Goal: Information Seeking & Learning: Learn about a topic

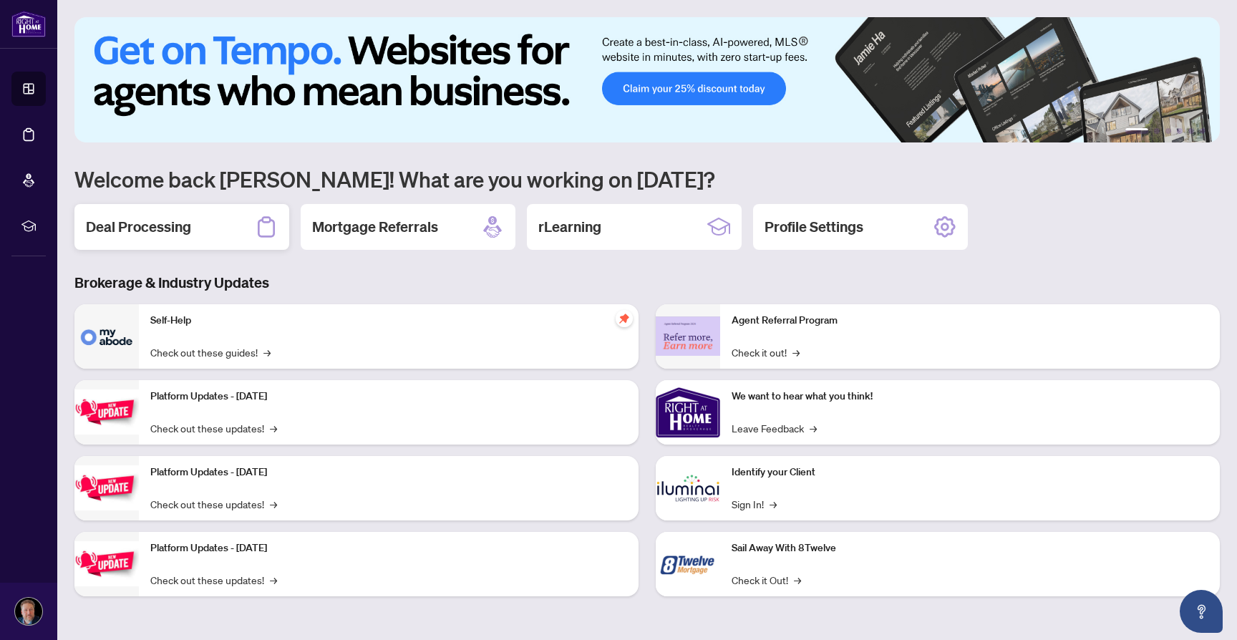
click at [142, 228] on h2 "Deal Processing" at bounding box center [138, 227] width 105 height 20
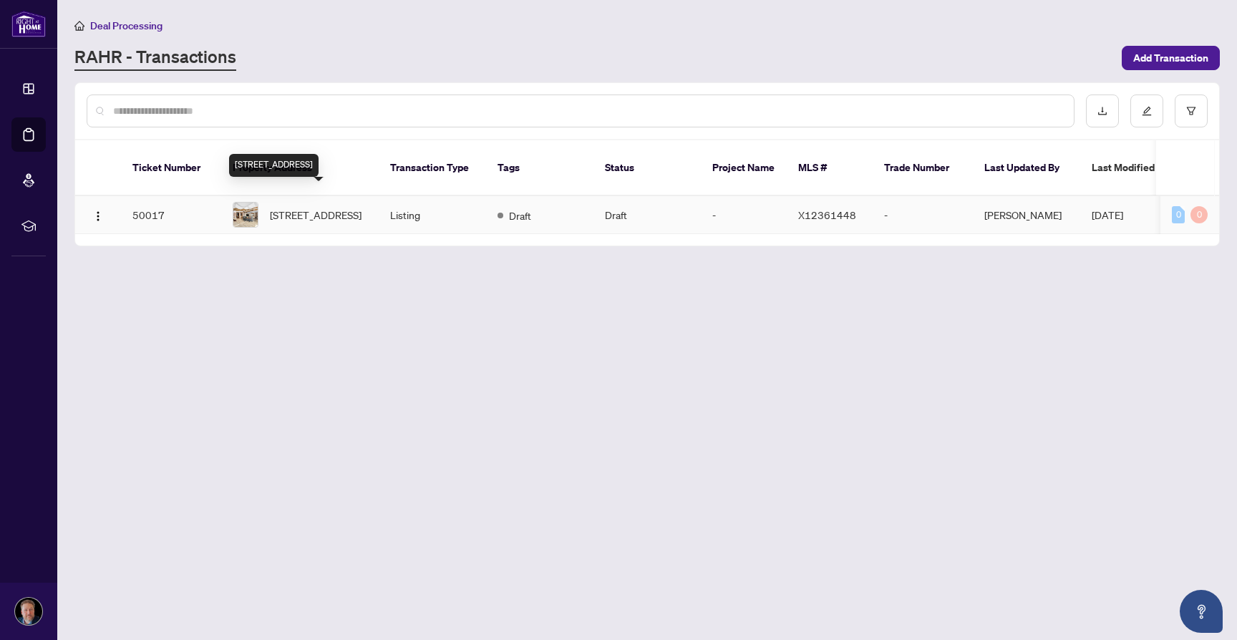
click at [336, 208] on span "1027 Niagara Stone Rd, Niagara-on-the-Lake, Ontario L0S 1J0, Canada" at bounding box center [316, 215] width 92 height 16
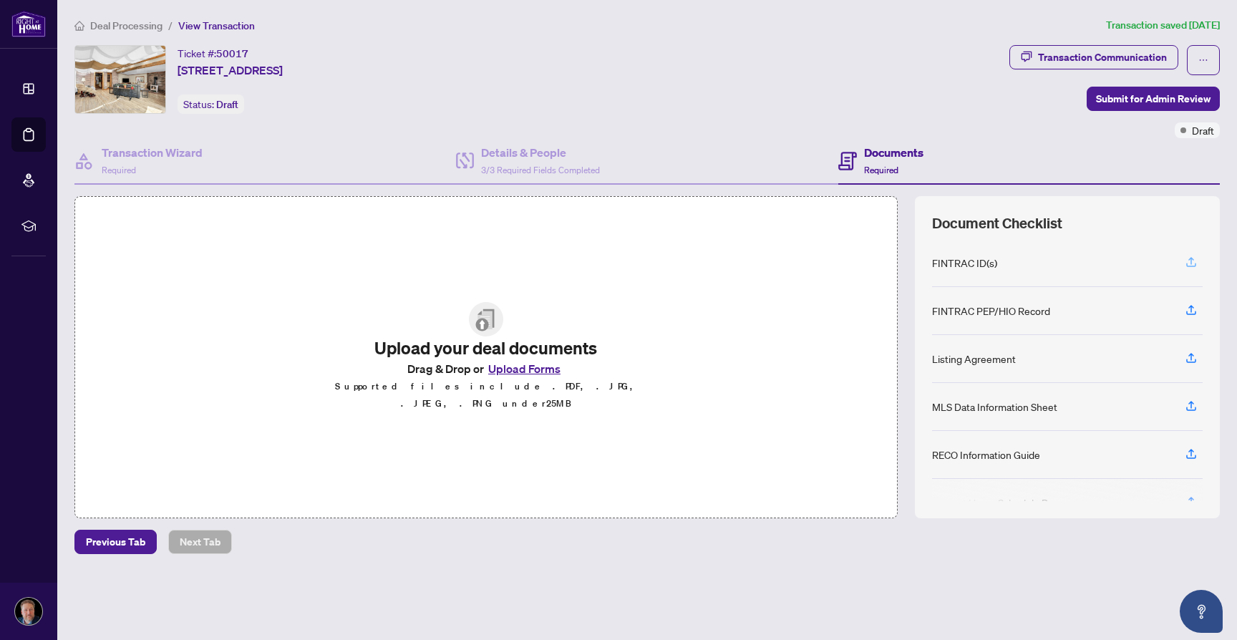
click at [1190, 262] on icon "button" at bounding box center [1191, 262] width 13 height 13
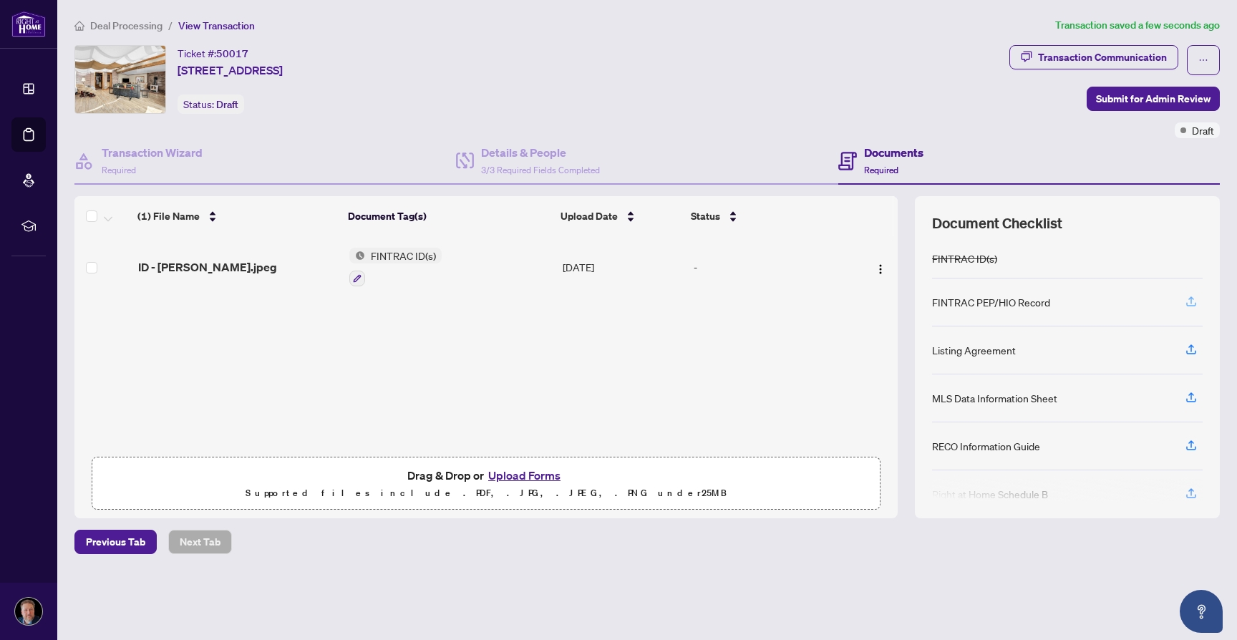
click at [1189, 306] on span "button" at bounding box center [1191, 302] width 13 height 23
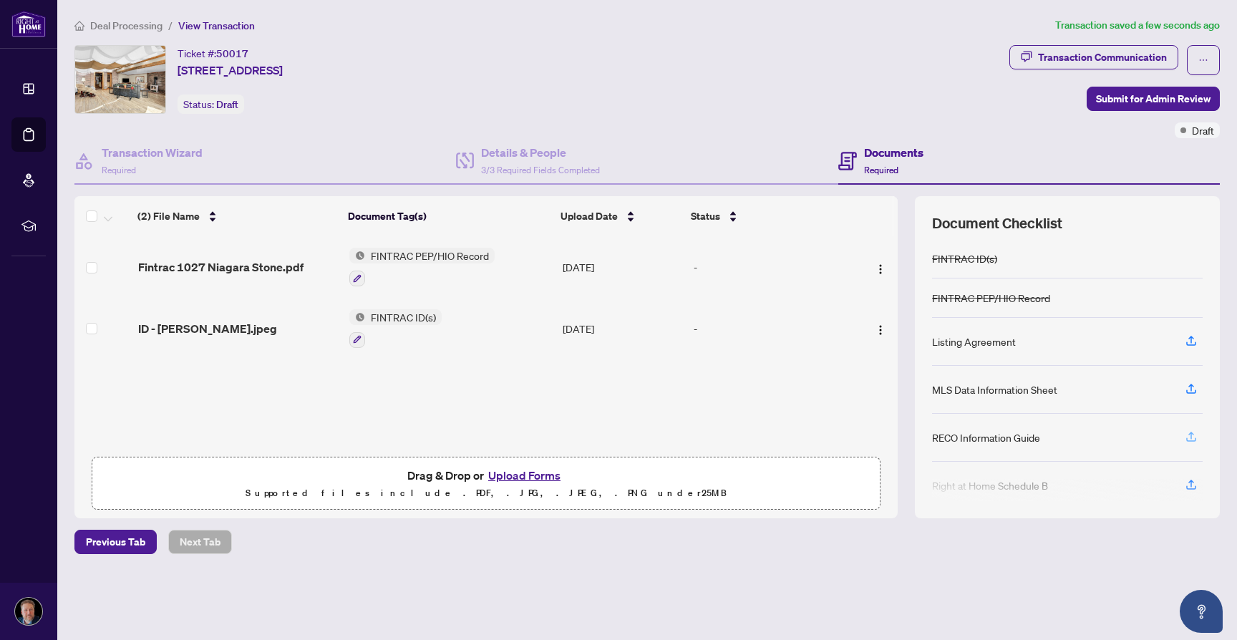
click at [1186, 438] on icon "button" at bounding box center [1191, 436] width 13 height 13
click at [1201, 427] on button "button" at bounding box center [1191, 437] width 23 height 24
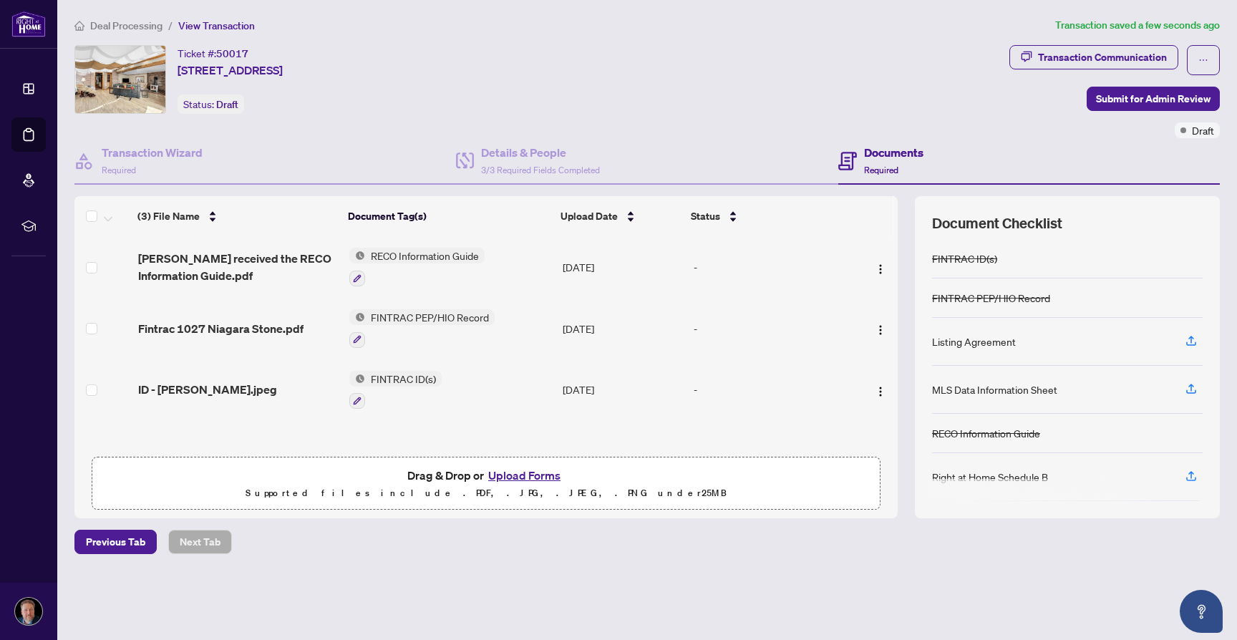
scroll to position [4, 0]
click at [1194, 335] on icon "button" at bounding box center [1191, 336] width 13 height 13
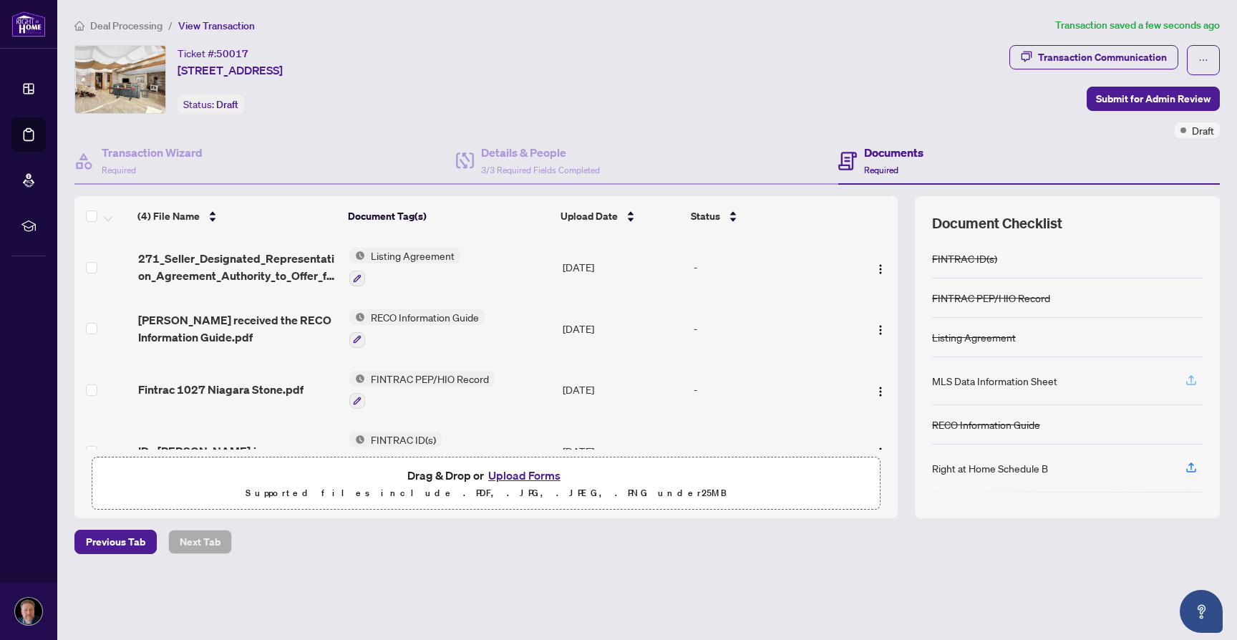
click at [1190, 378] on icon "button" at bounding box center [1191, 380] width 13 height 13
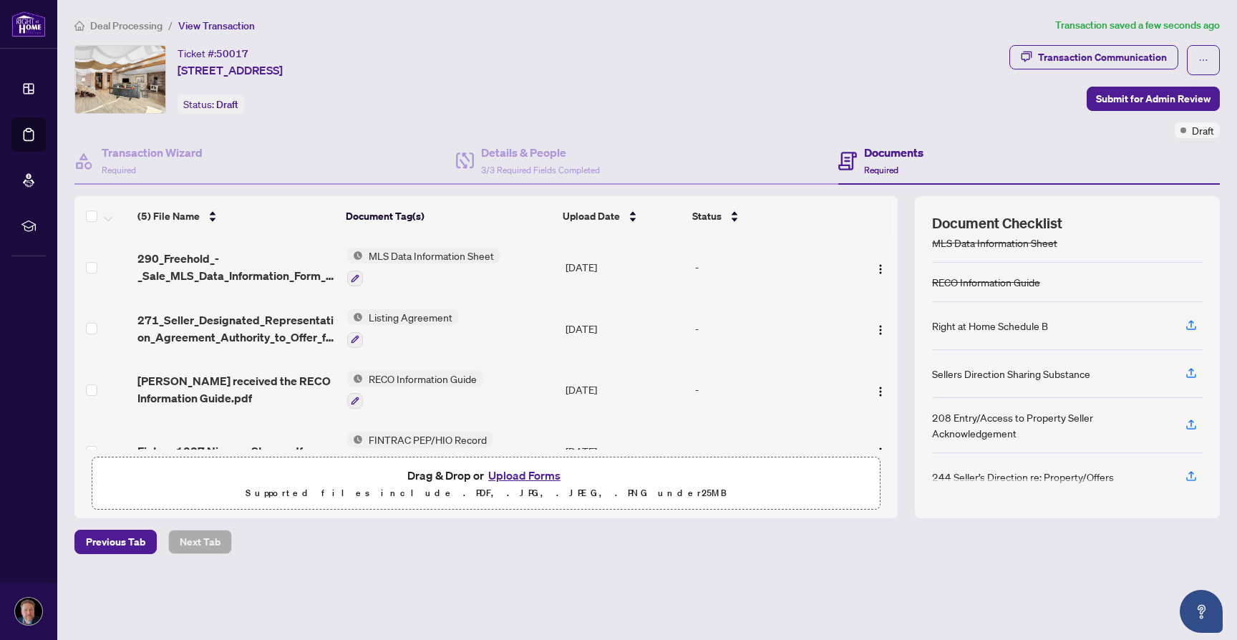
scroll to position [139, 0]
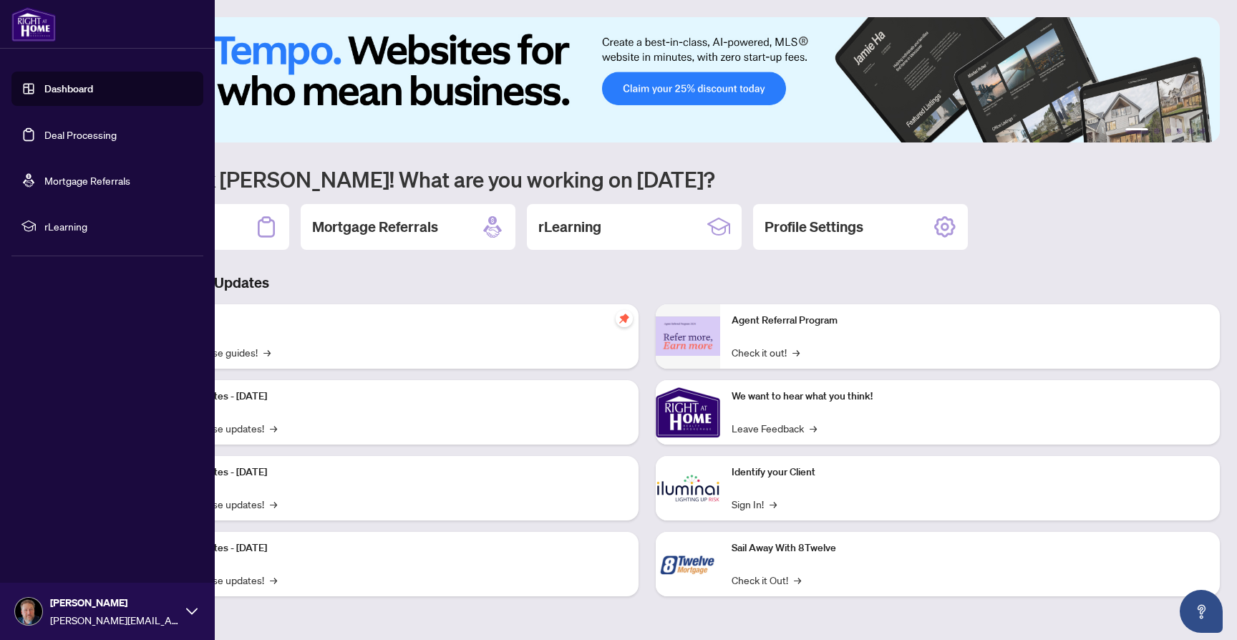
click at [50, 234] on li "rLearning" at bounding box center [107, 226] width 192 height 34
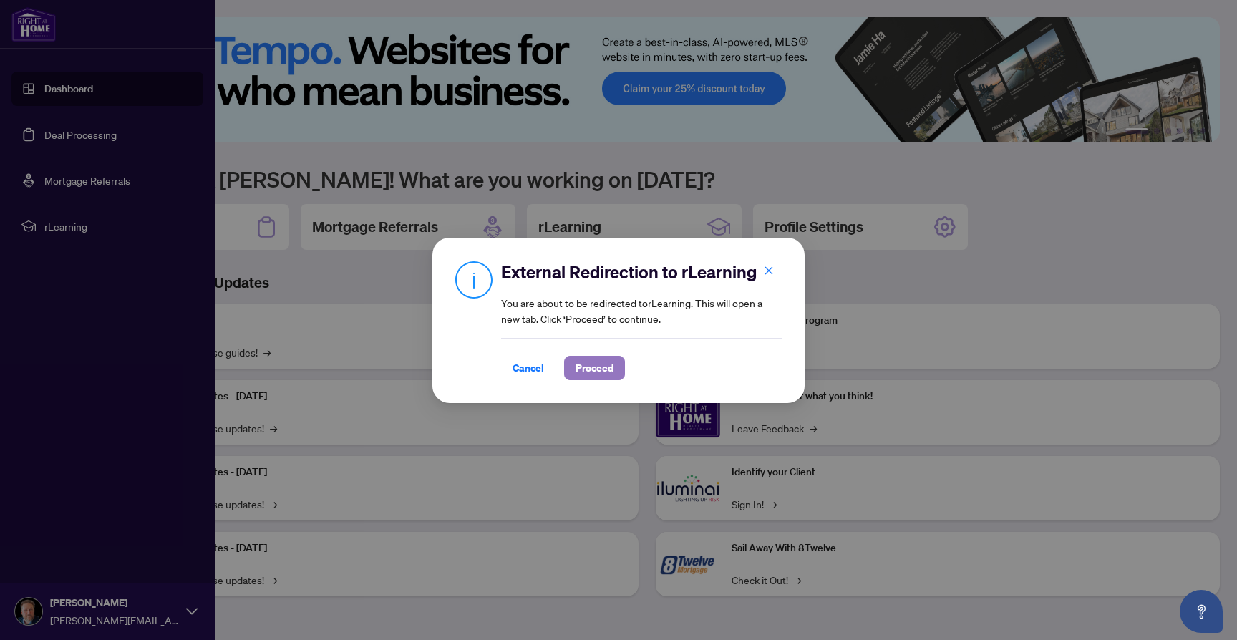
click at [598, 366] on span "Proceed" at bounding box center [595, 368] width 38 height 23
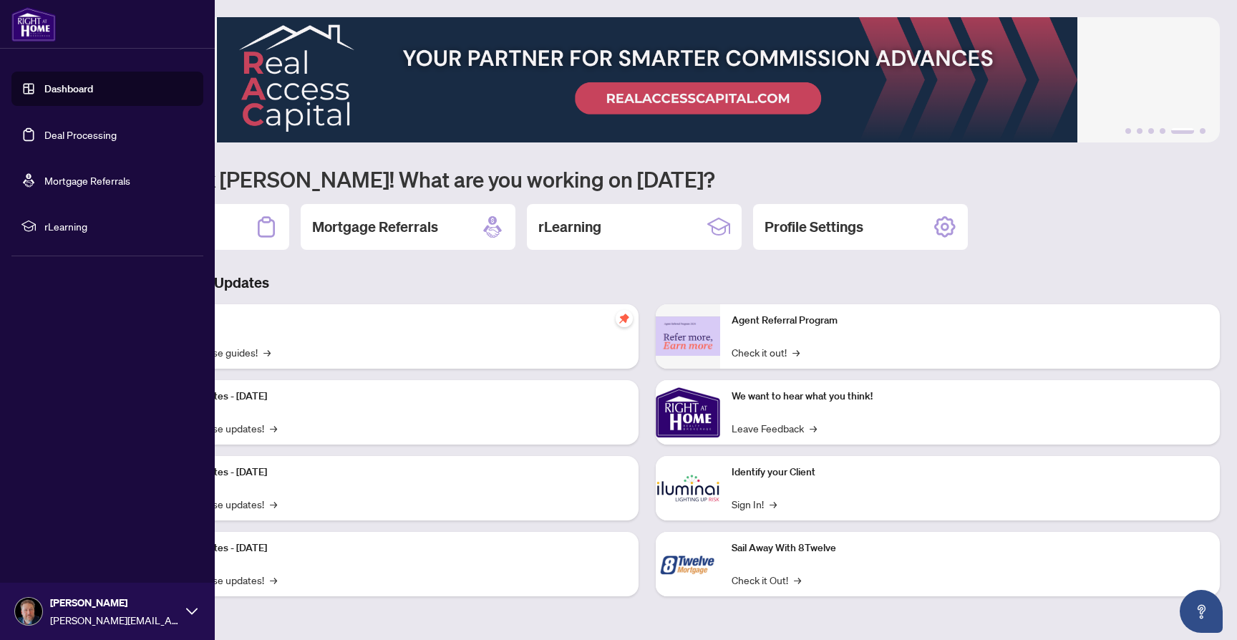
click at [56, 221] on span "rLearning" at bounding box center [118, 226] width 149 height 16
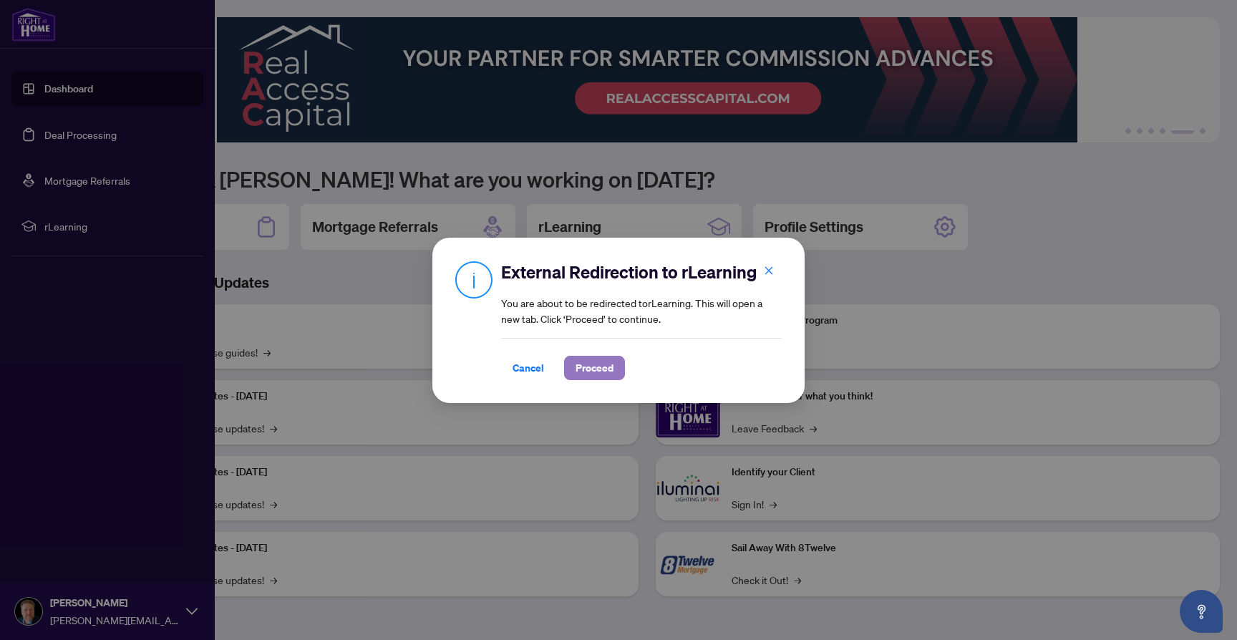
click at [601, 367] on span "Proceed" at bounding box center [595, 368] width 38 height 23
